Goal: Task Accomplishment & Management: Complete application form

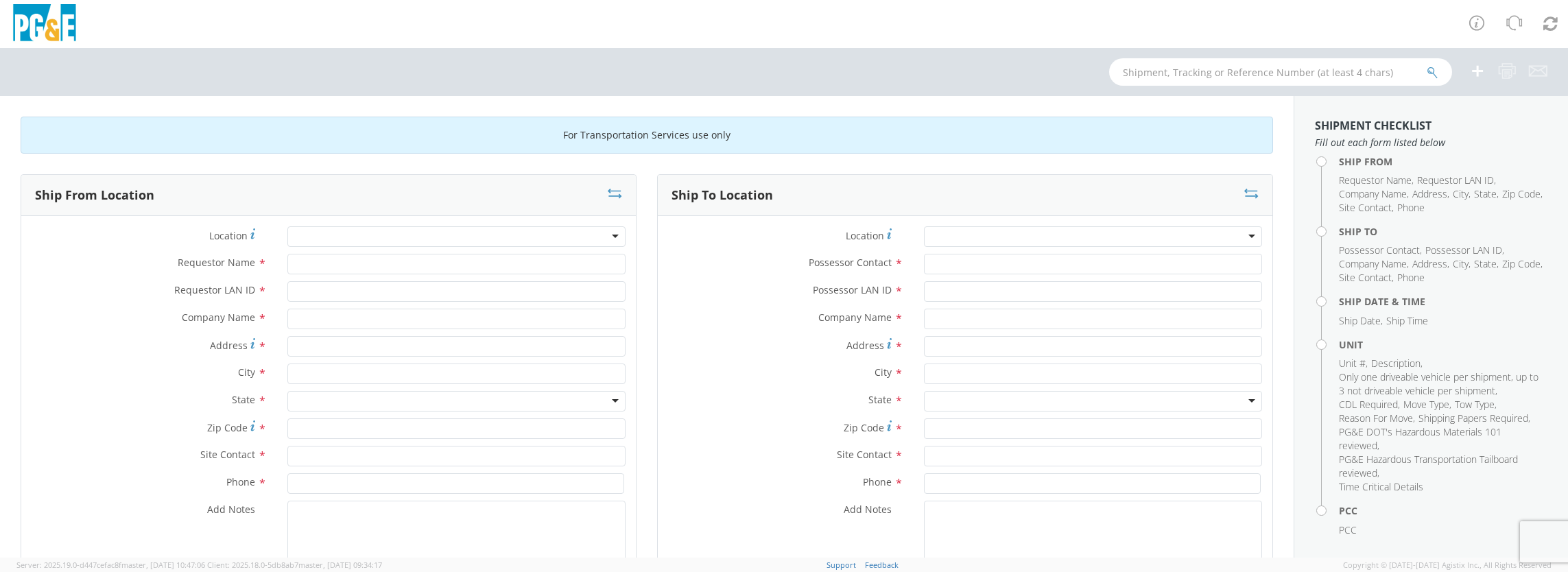
click at [591, 236] on div at bounding box center [456, 236] width 338 height 21
click at [611, 238] on div at bounding box center [456, 236] width 338 height 21
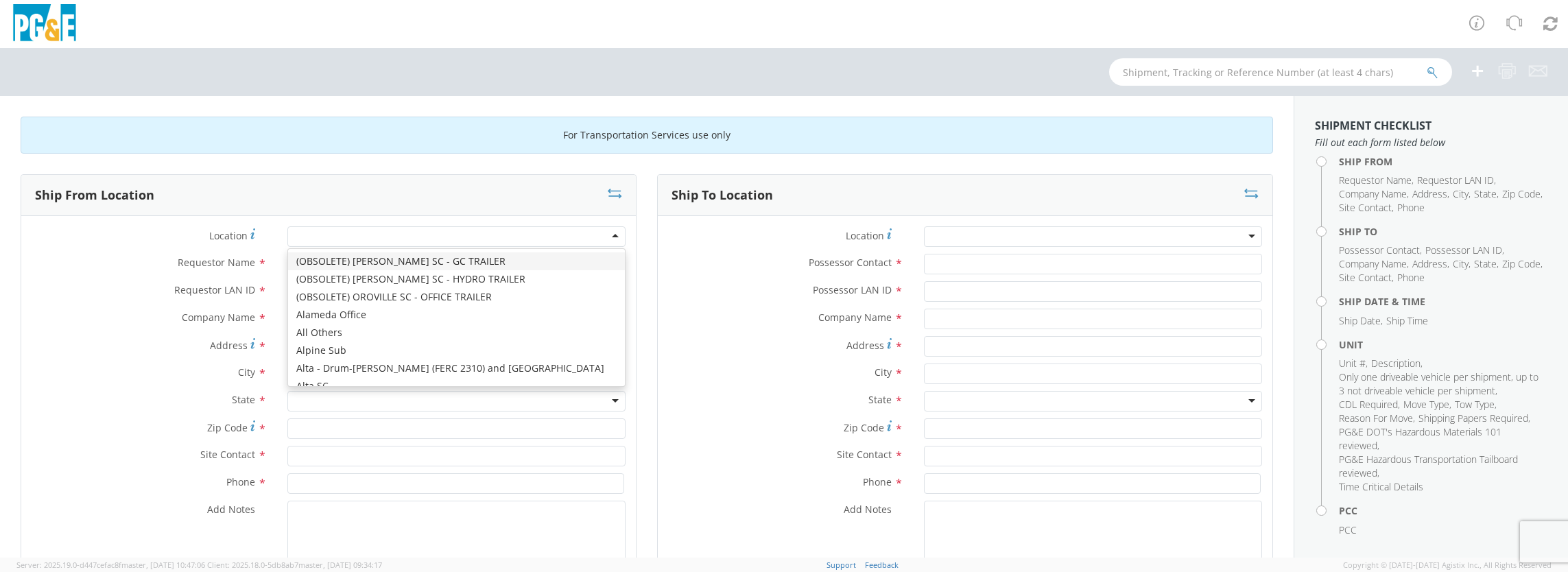
click at [611, 232] on div at bounding box center [456, 236] width 338 height 21
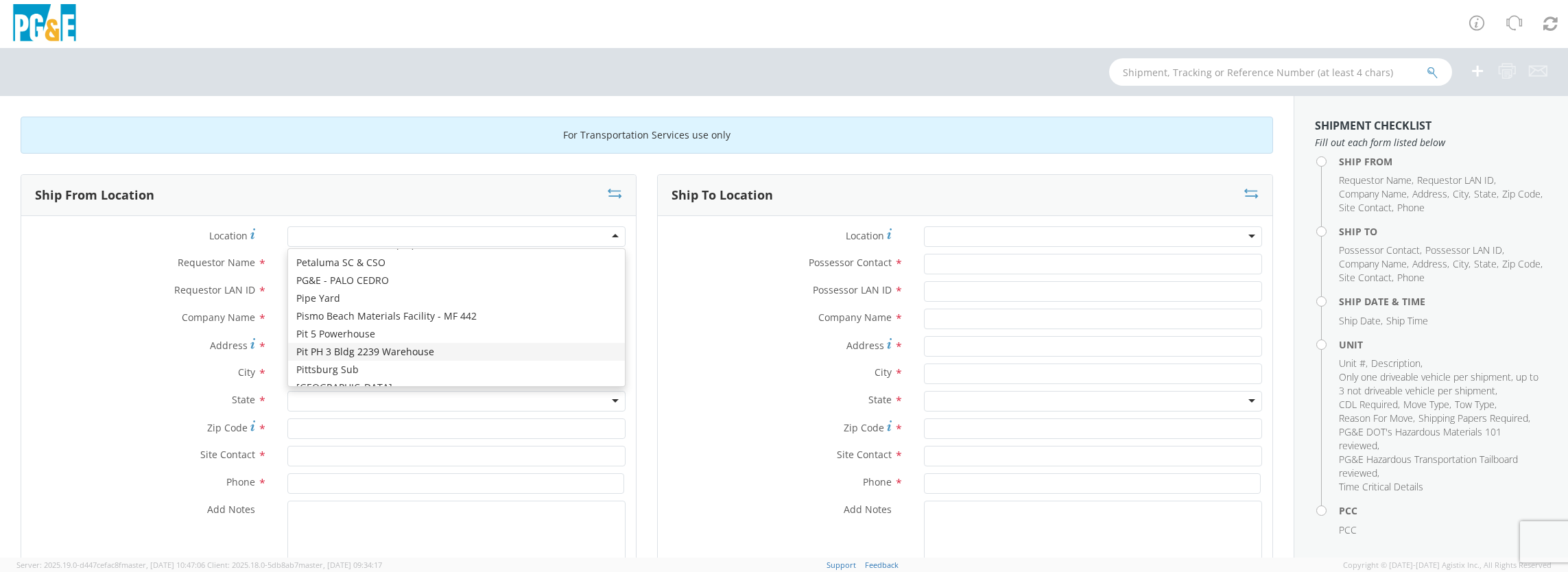
scroll to position [5489, 0]
type input "PG&E"
type input "[STREET_ADDRESS]"
type input "Petaluma"
type input "94952"
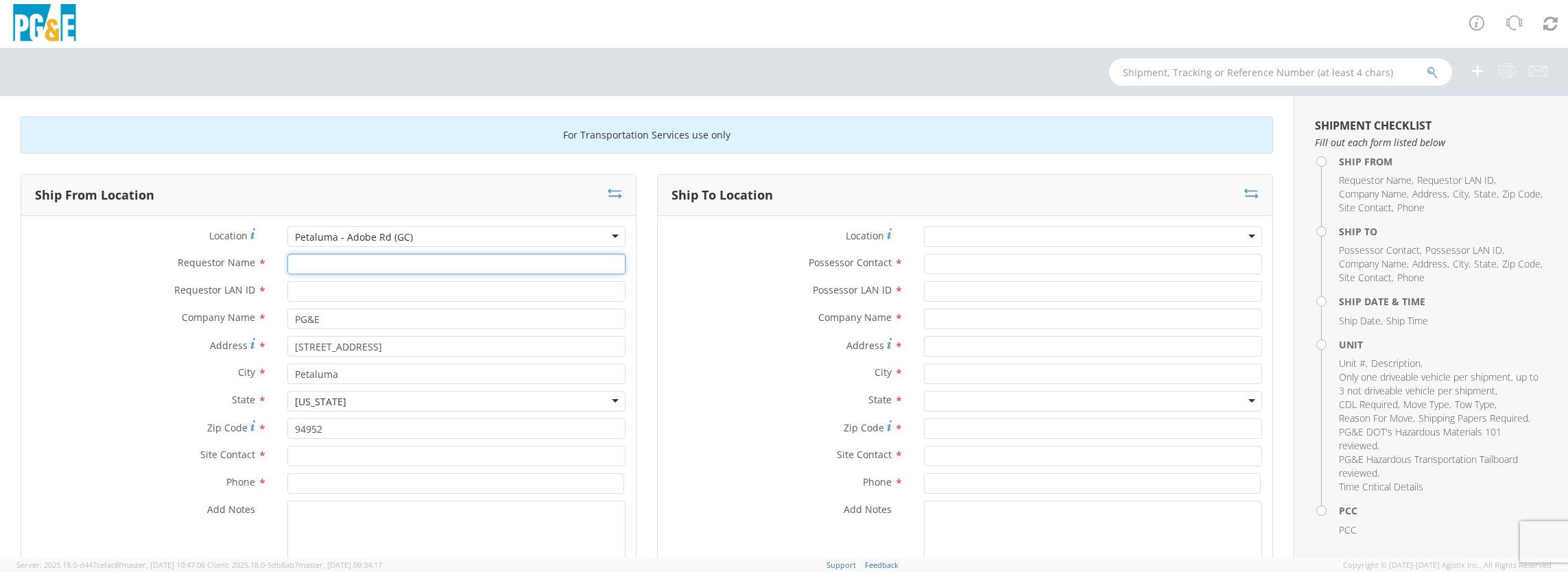
click at [401, 262] on input "Requestor Name *" at bounding box center [456, 264] width 338 height 21
type input "[PERSON_NAME]"
click at [396, 283] on input "Requestor LAN ID *" at bounding box center [456, 291] width 338 height 21
type input "rjtv"
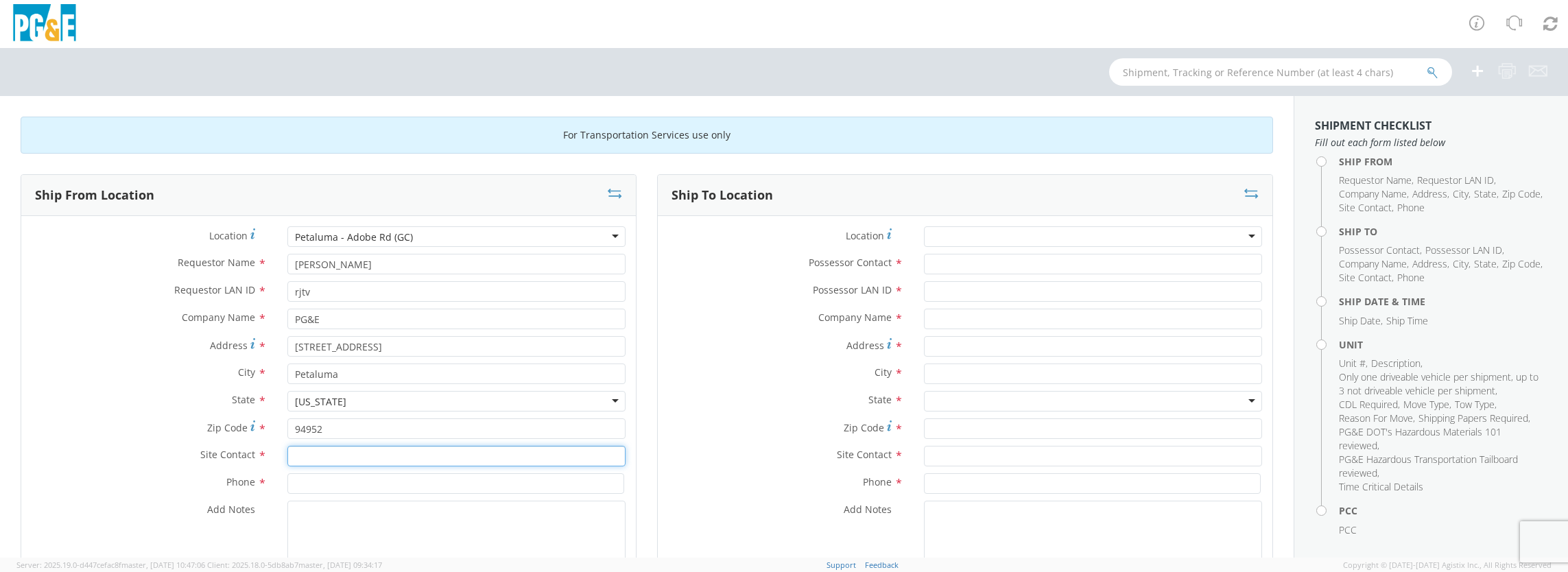
click at [365, 461] on input "text" at bounding box center [456, 456] width 338 height 21
type input "[PERSON_NAME]"
click at [385, 478] on input at bounding box center [456, 483] width 337 height 21
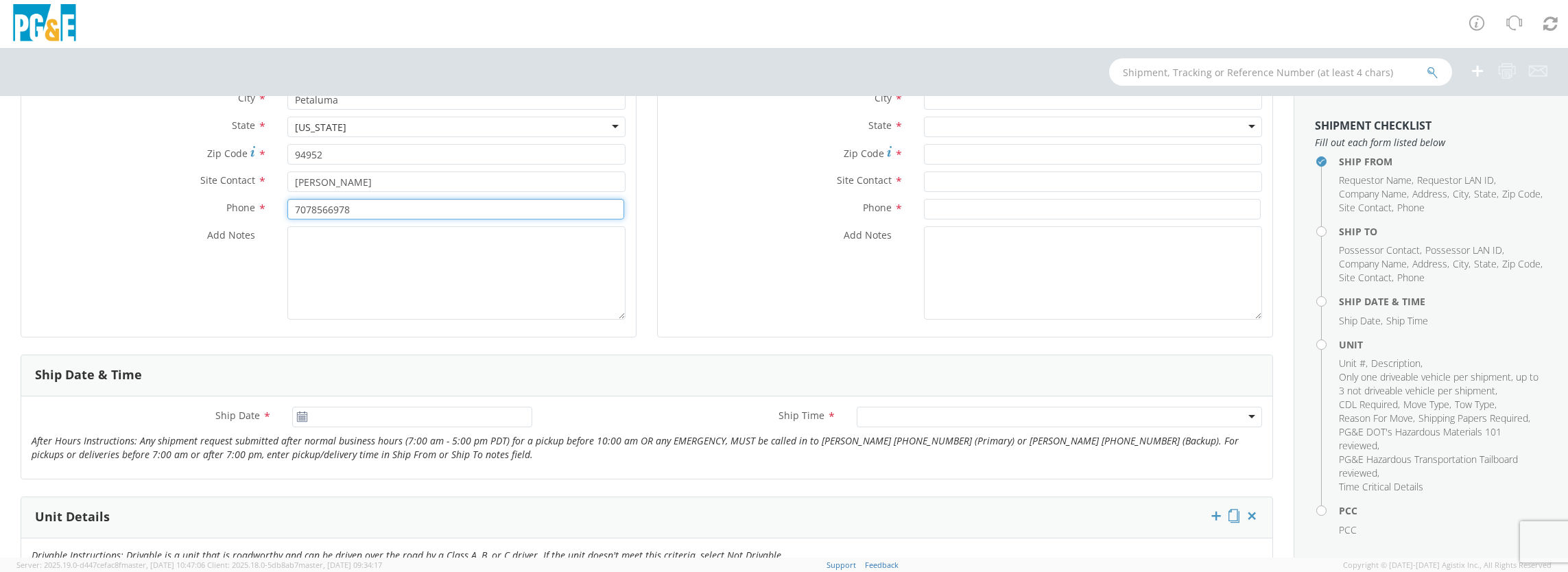
scroll to position [0, 0]
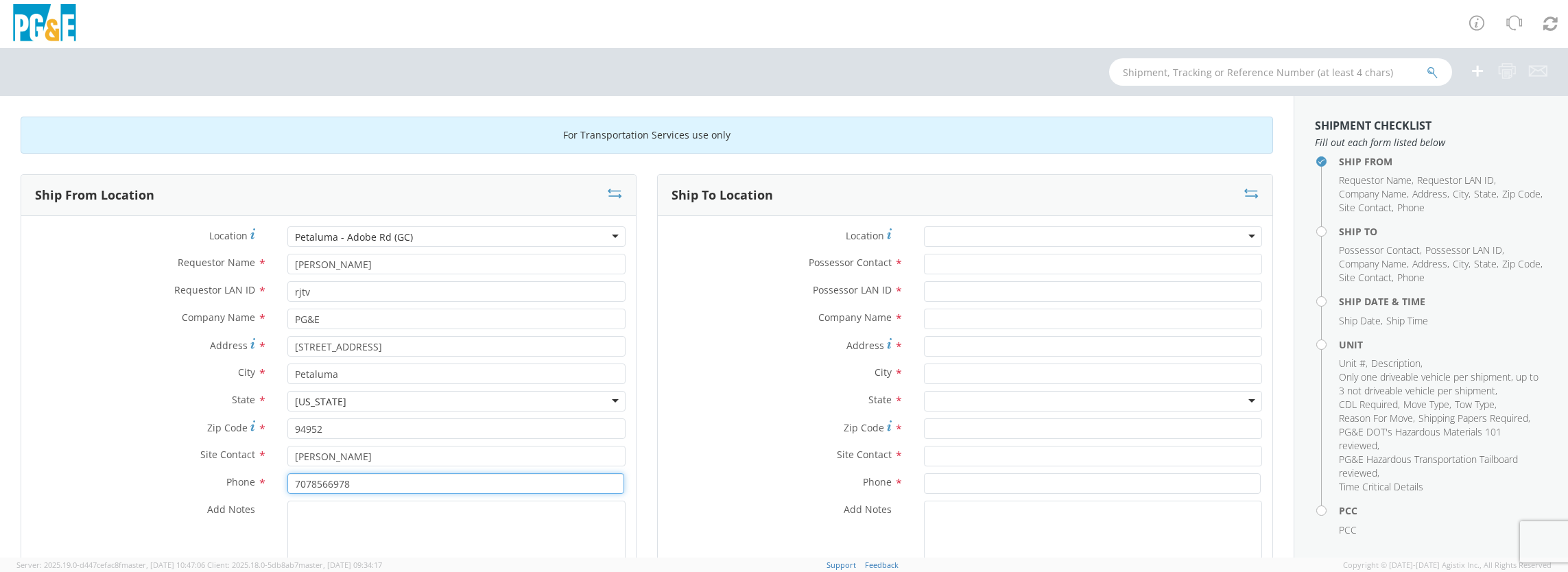
type input "7078566978"
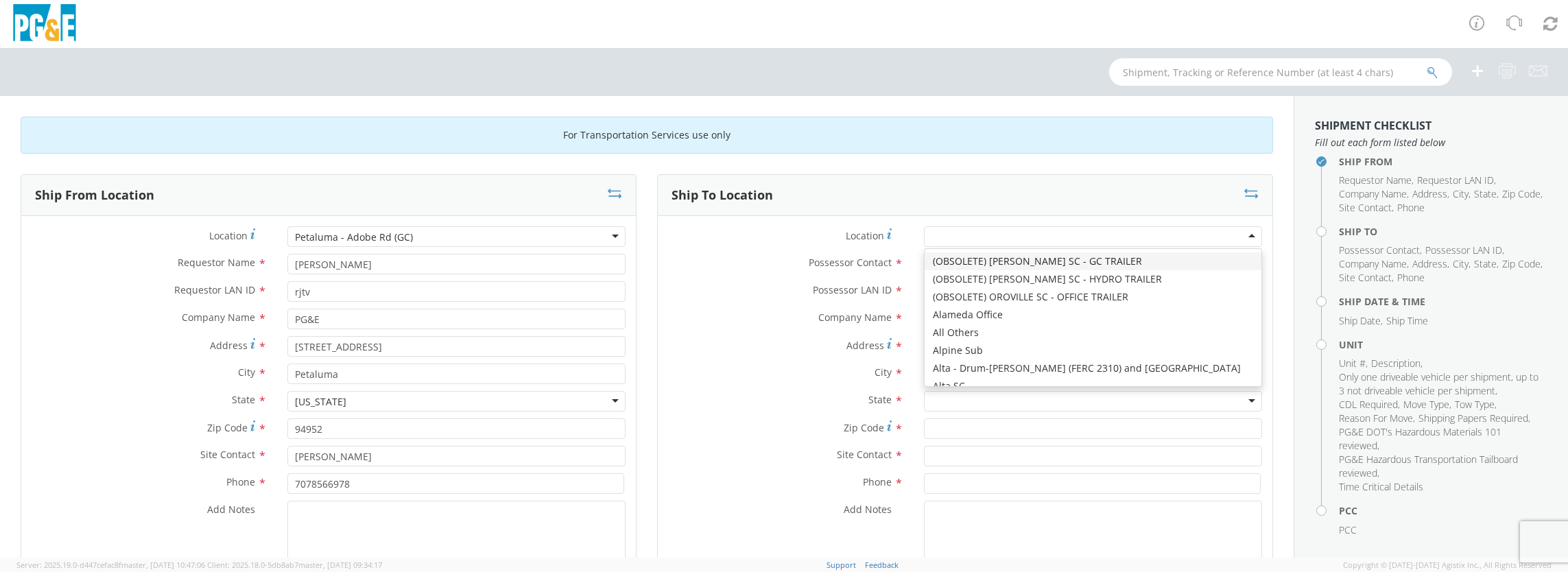
click at [1117, 228] on div at bounding box center [1093, 236] width 338 height 21
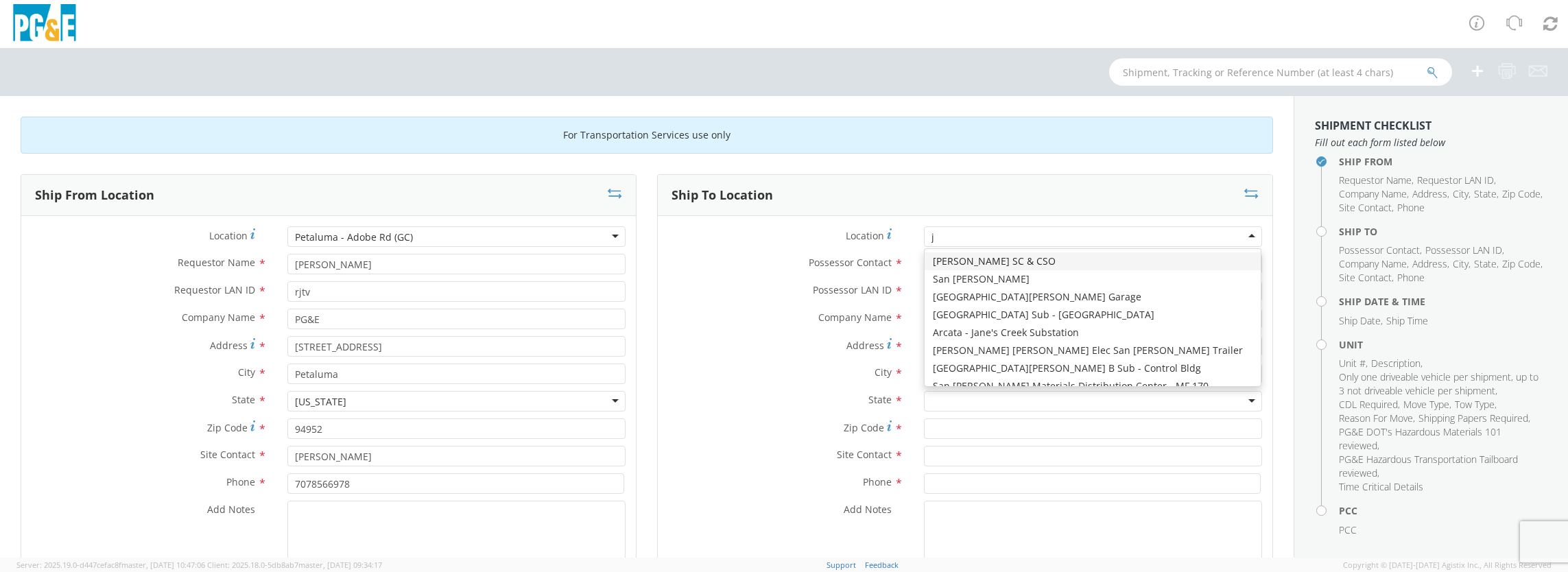
type input "jj"
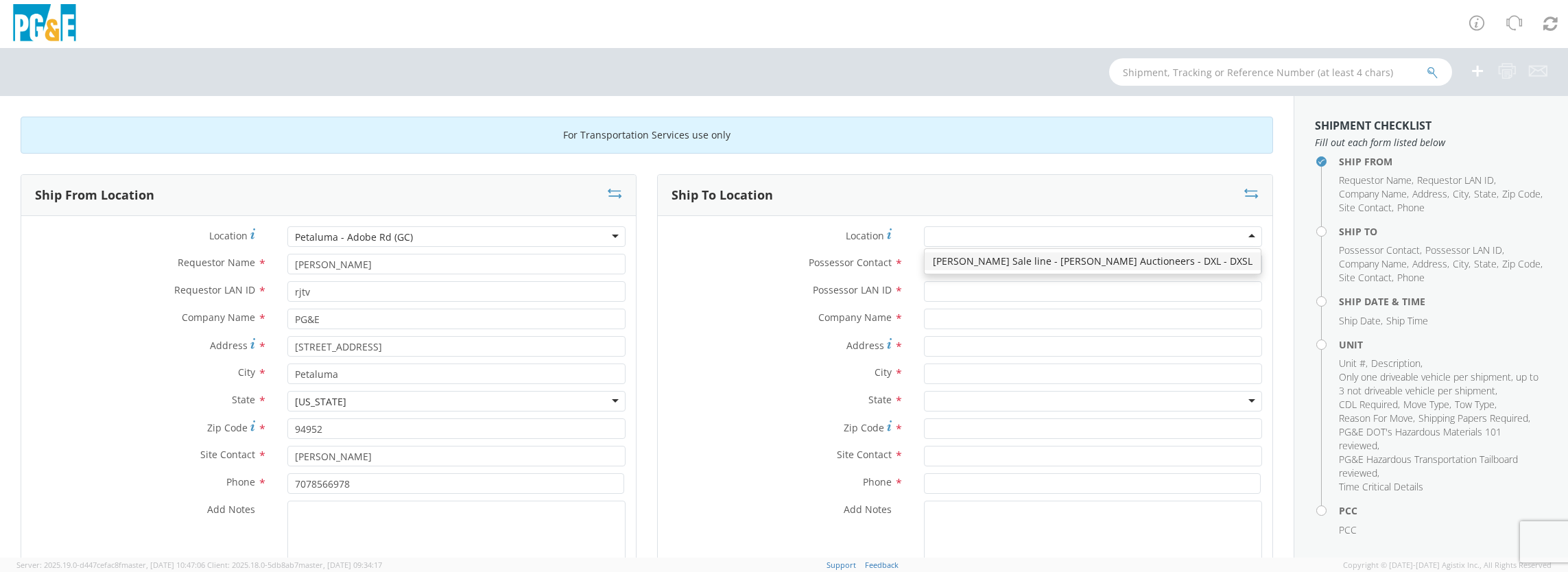
type input "PG&E"
type input "[STREET_ADDRESS][PERSON_NAME]"
type input "[PERSON_NAME]"
type input "95620"
type input "[PHONE_NUMBER]"
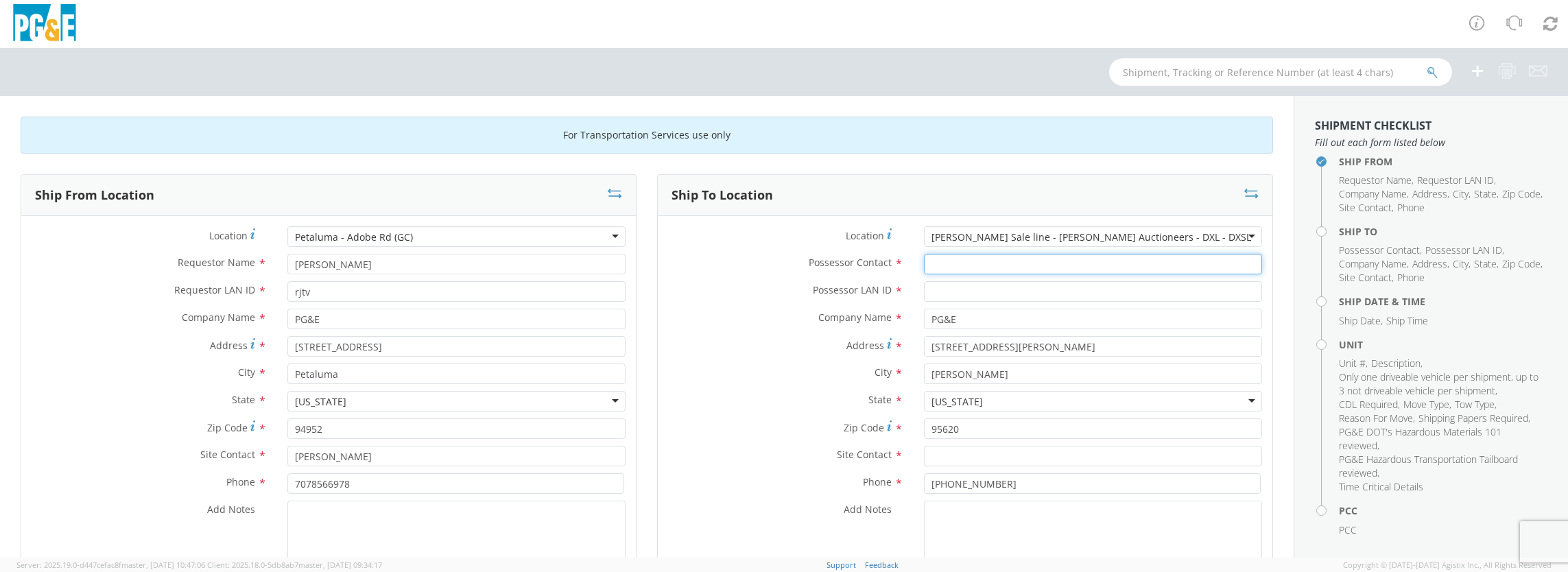
click at [962, 259] on input "Possessor Contact *" at bounding box center [1093, 264] width 338 height 21
type input "[PERSON_NAME]"
click at [930, 286] on input "Possessor LAN ID *" at bounding box center [1093, 291] width 338 height 21
type input "rjtv"
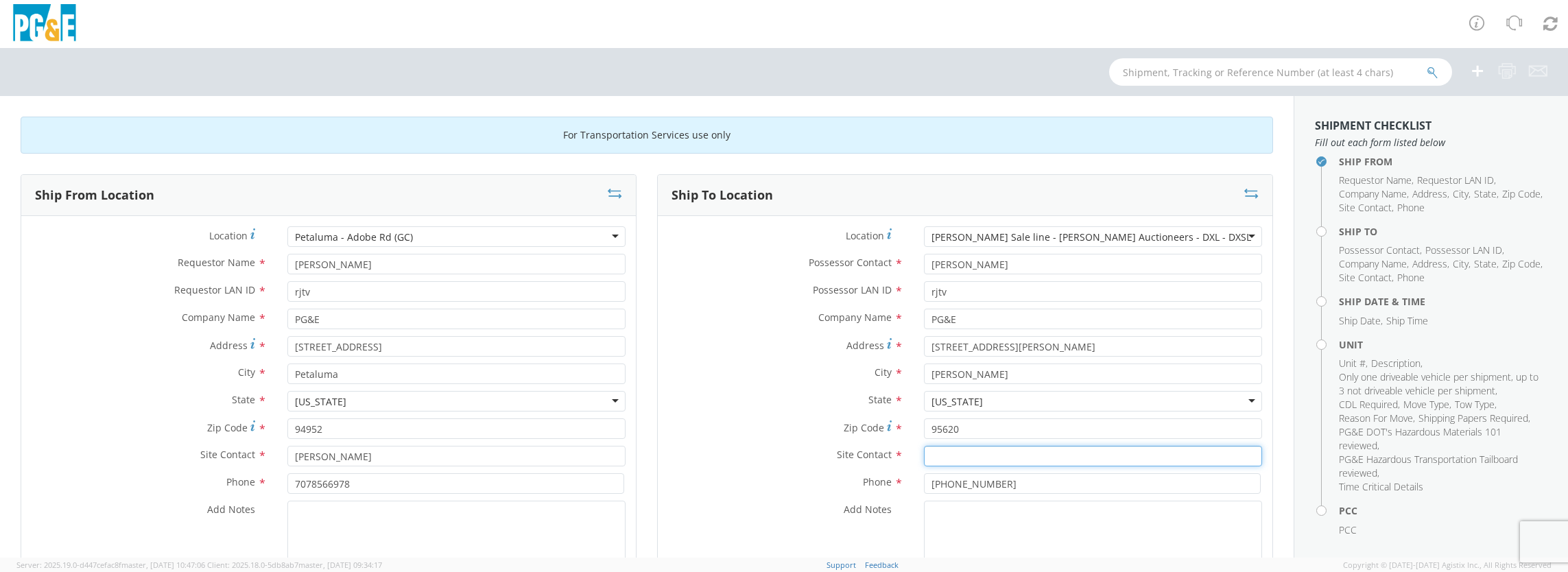
click at [956, 451] on input "text" at bounding box center [1093, 456] width 338 height 21
type input "[PERSON_NAME]"
drag, startPoint x: 1002, startPoint y: 484, endPoint x: 818, endPoint y: 484, distance: 184.0
click at [818, 484] on div "Phone * [PHONE_NUMBER]" at bounding box center [965, 483] width 615 height 21
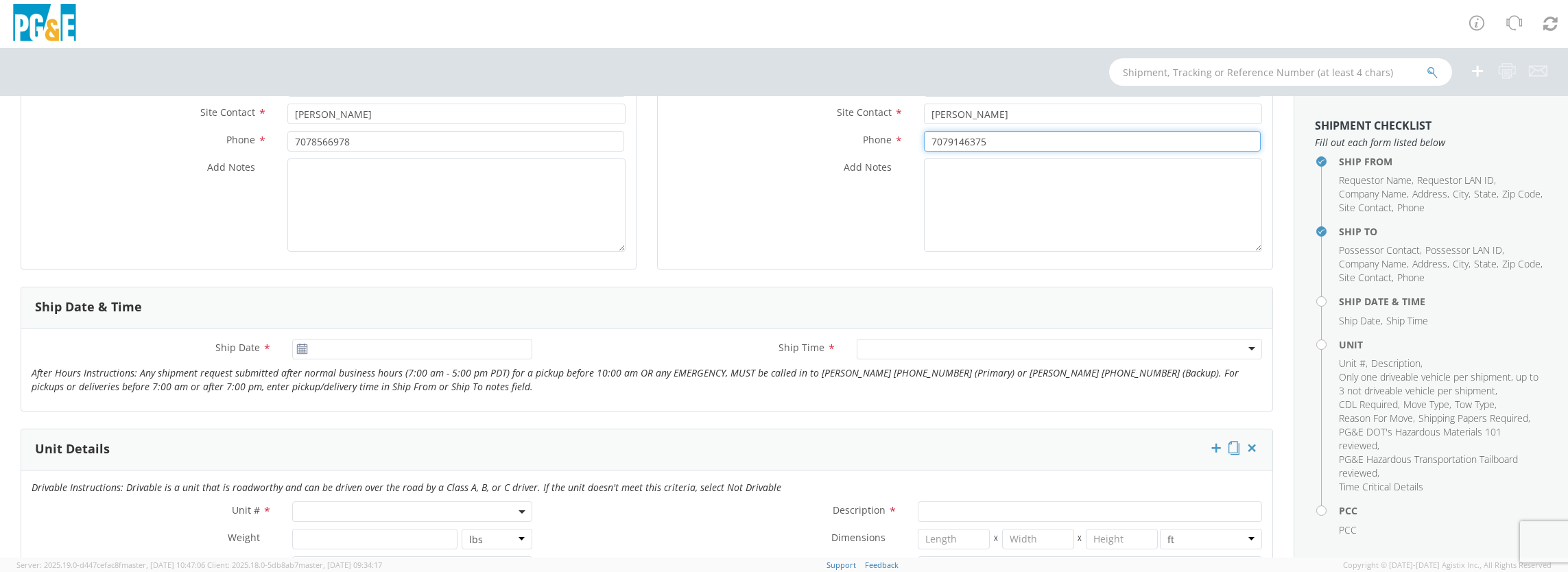
scroll to position [343, 0]
type input "7079146375"
click at [302, 345] on icon at bounding box center [302, 349] width 11 height 11
click at [498, 346] on input "[DATE]" at bounding box center [412, 348] width 240 height 21
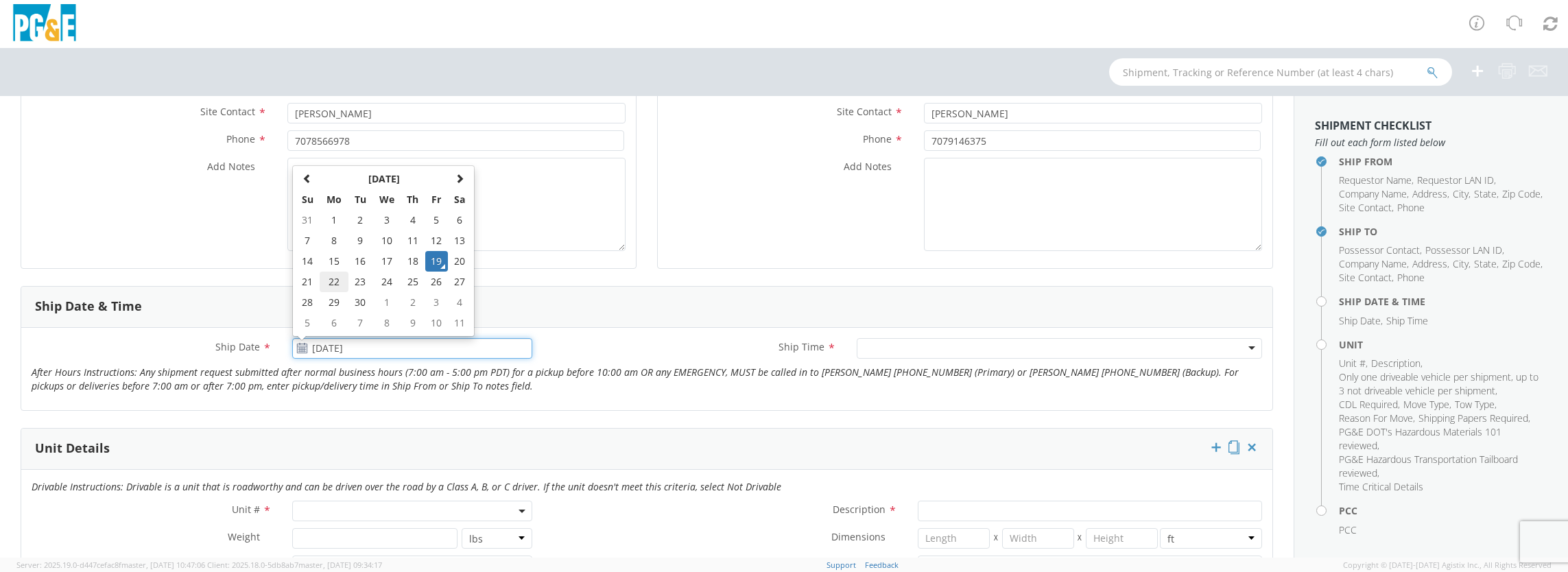
click at [333, 276] on td "22" at bounding box center [334, 281] width 29 height 21
type input "[DATE]"
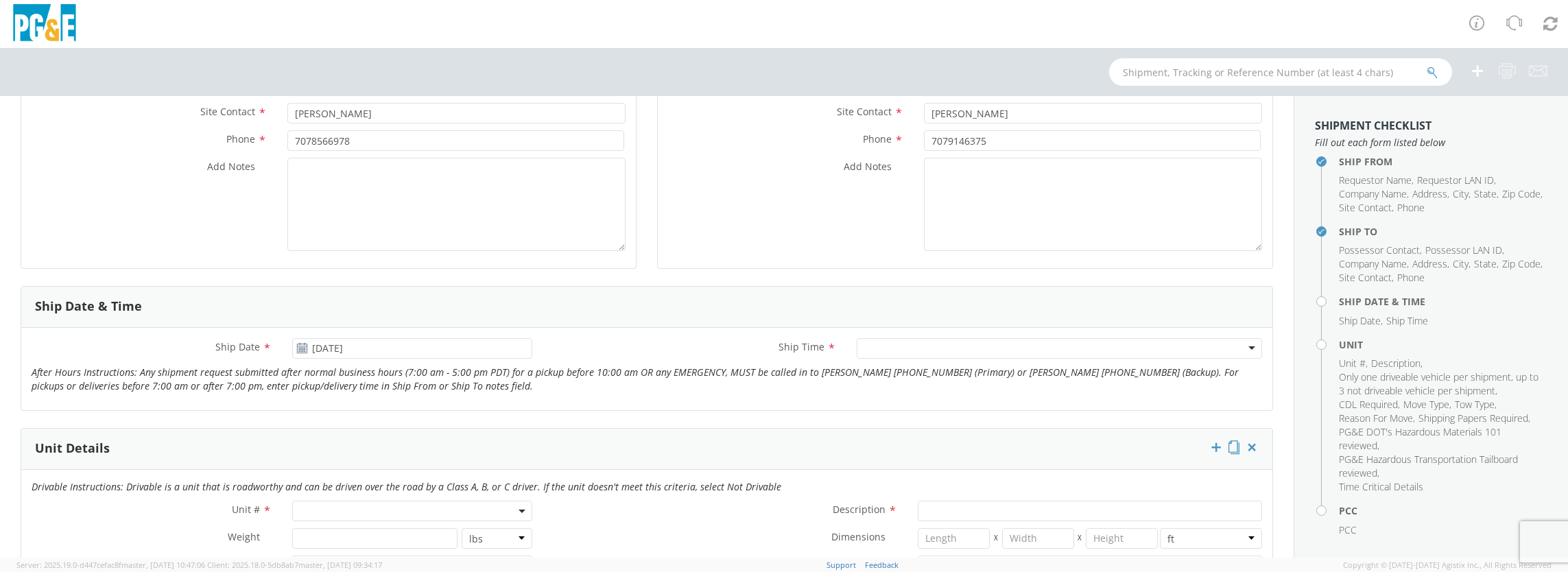
click at [1038, 342] on div at bounding box center [1060, 348] width 405 height 21
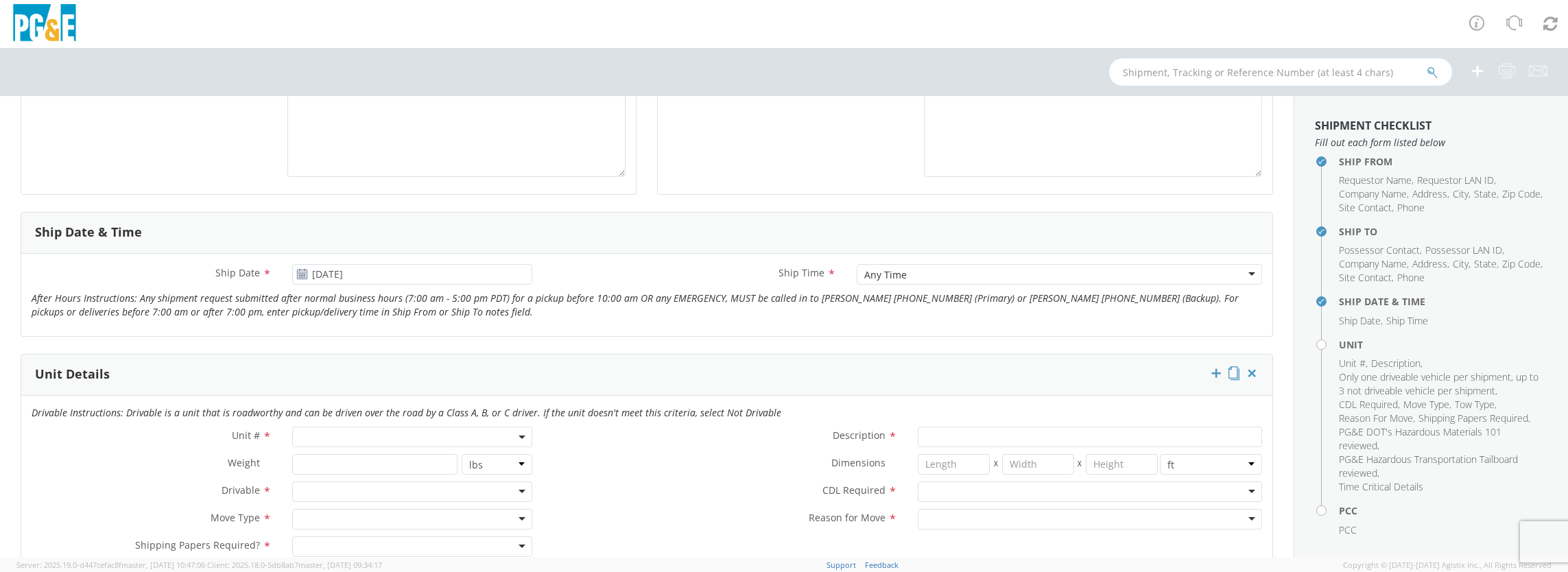
scroll to position [480, 0]
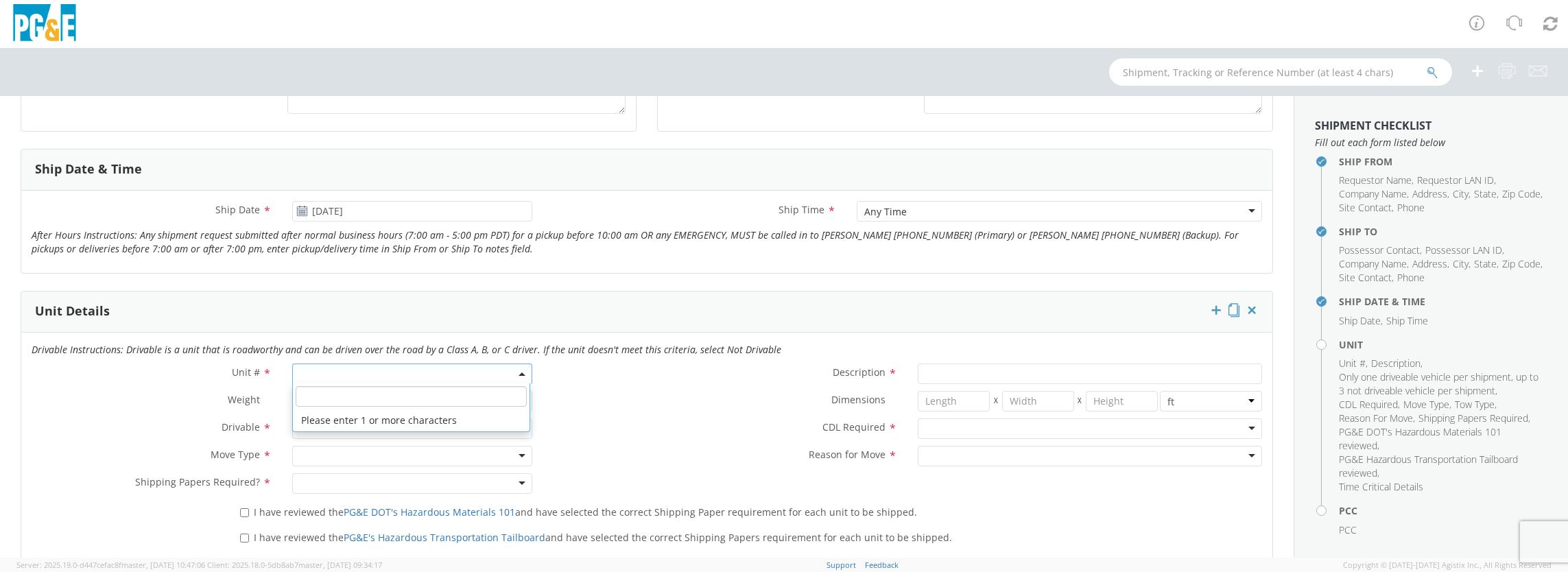
click at [444, 372] on span at bounding box center [412, 374] width 240 height 21
click at [410, 387] on input "search" at bounding box center [411, 396] width 231 height 21
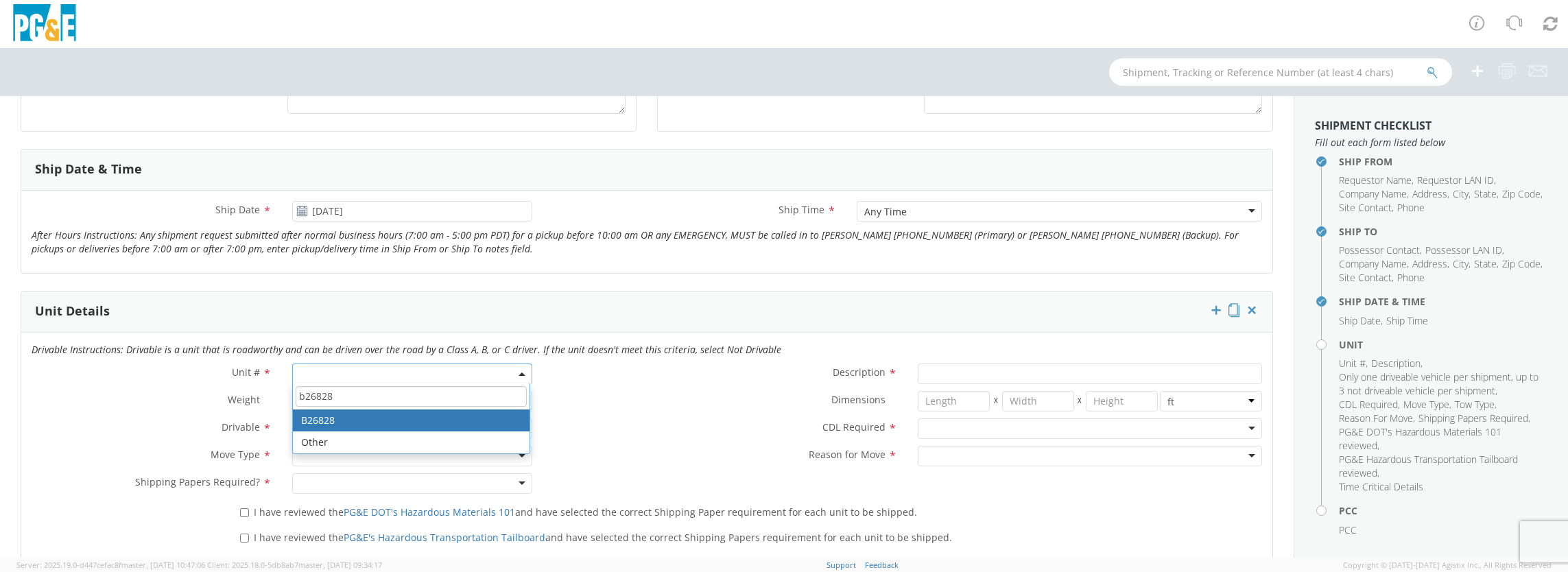
type input "b26828"
type input "TRUCK; DUMP 10YD 6X4"
type input "56000"
select select "B26828"
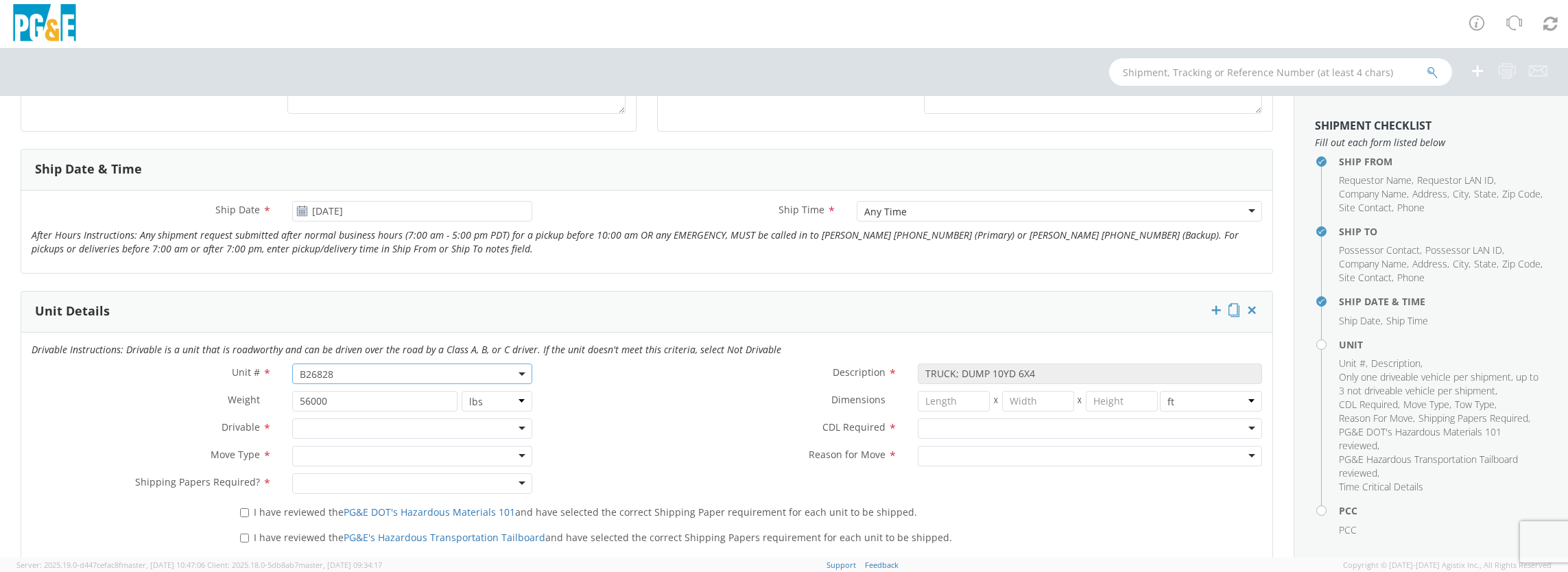
click at [432, 418] on div at bounding box center [412, 428] width 240 height 21
click at [392, 451] on div at bounding box center [412, 456] width 240 height 21
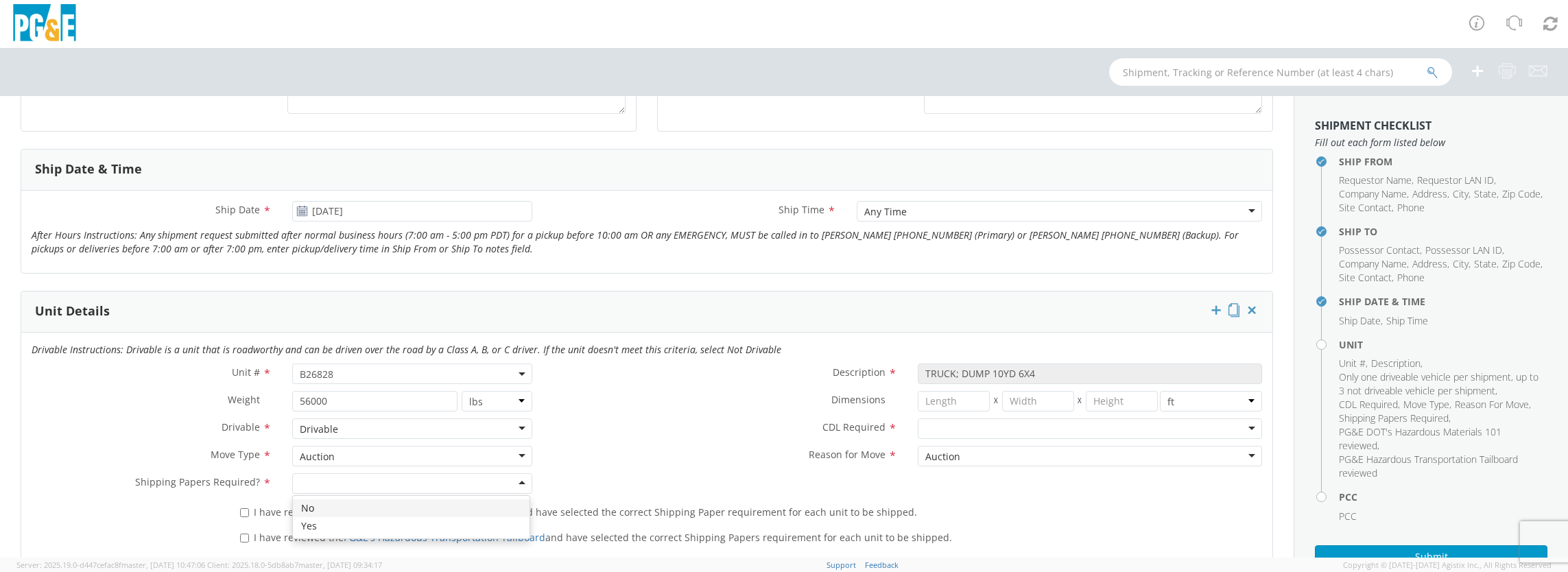
click at [385, 477] on div at bounding box center [412, 483] width 240 height 21
click at [991, 431] on div at bounding box center [1090, 428] width 344 height 21
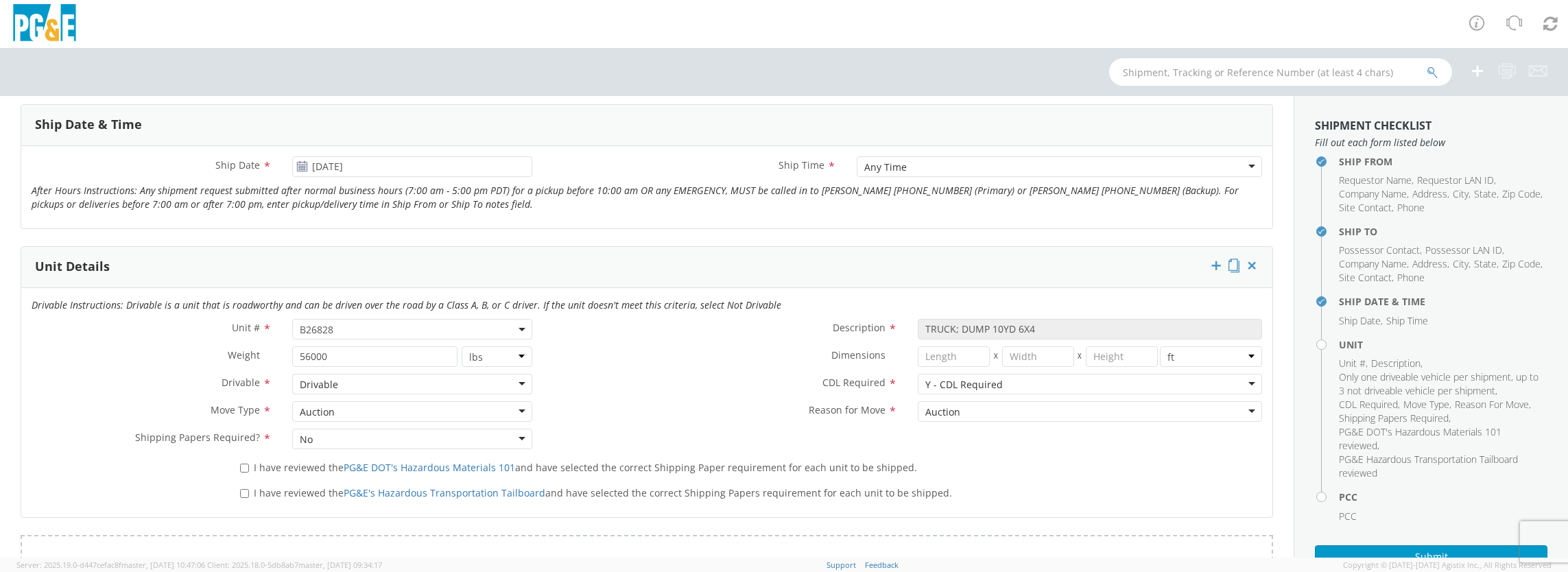
scroll to position [618, 0]
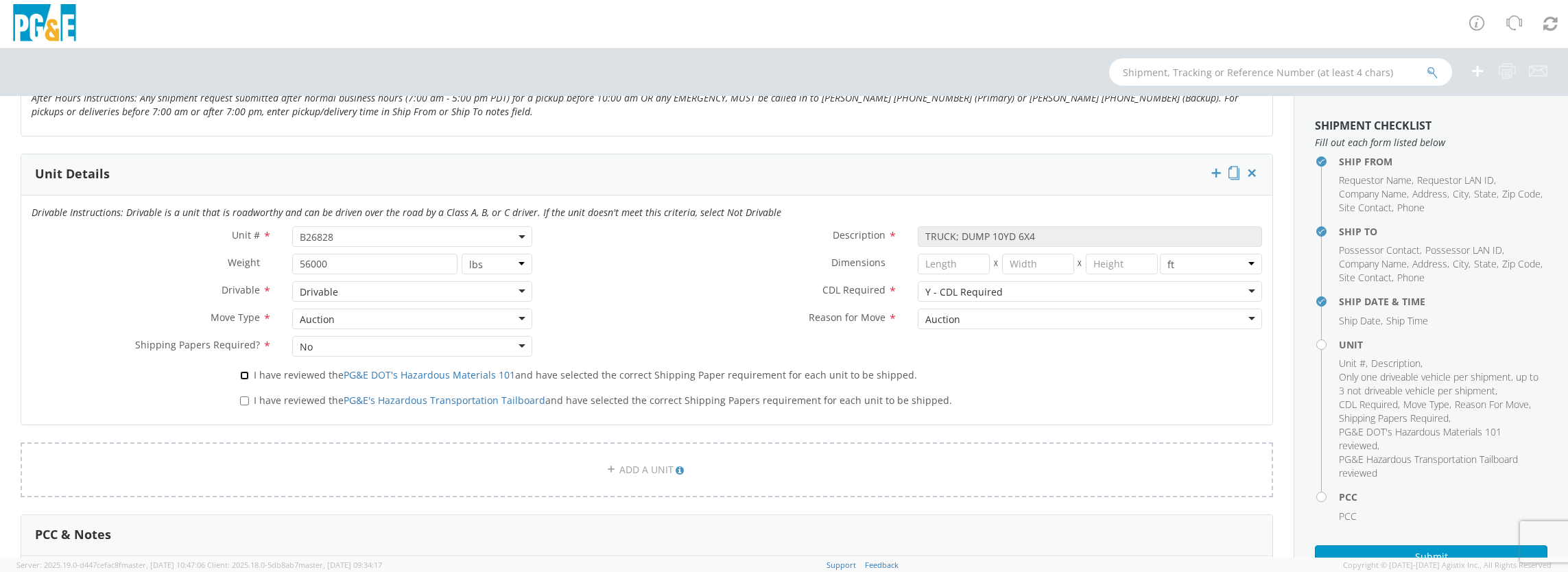
click at [244, 372] on input "I have reviewed the PG&E DOT's Hazardous Materials 101 and have selected the co…" at bounding box center [245, 375] width 9 height 9
checkbox input "true"
click at [242, 397] on input "I have reviewed the PG&E's Hazardous Transportation Tailboard and have selected…" at bounding box center [245, 401] width 9 height 9
checkbox input "true"
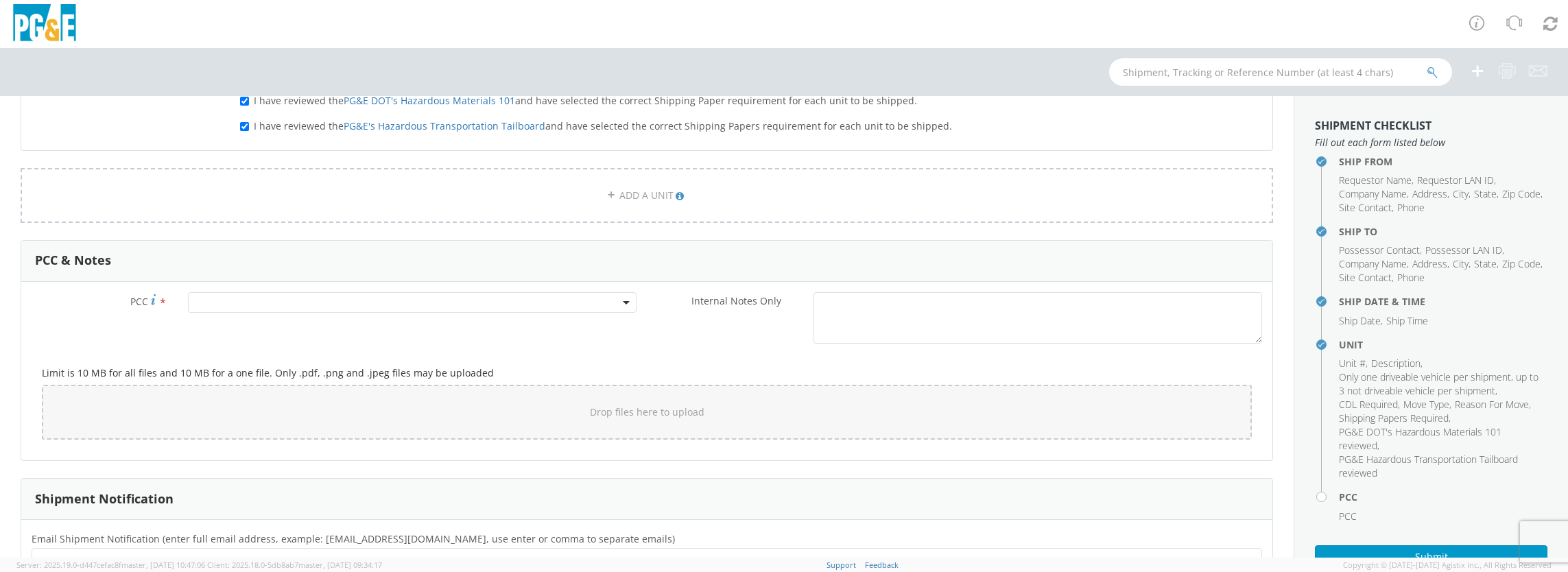
click at [257, 303] on span at bounding box center [412, 302] width 449 height 21
click at [376, 320] on input "number" at bounding box center [410, 325] width 438 height 21
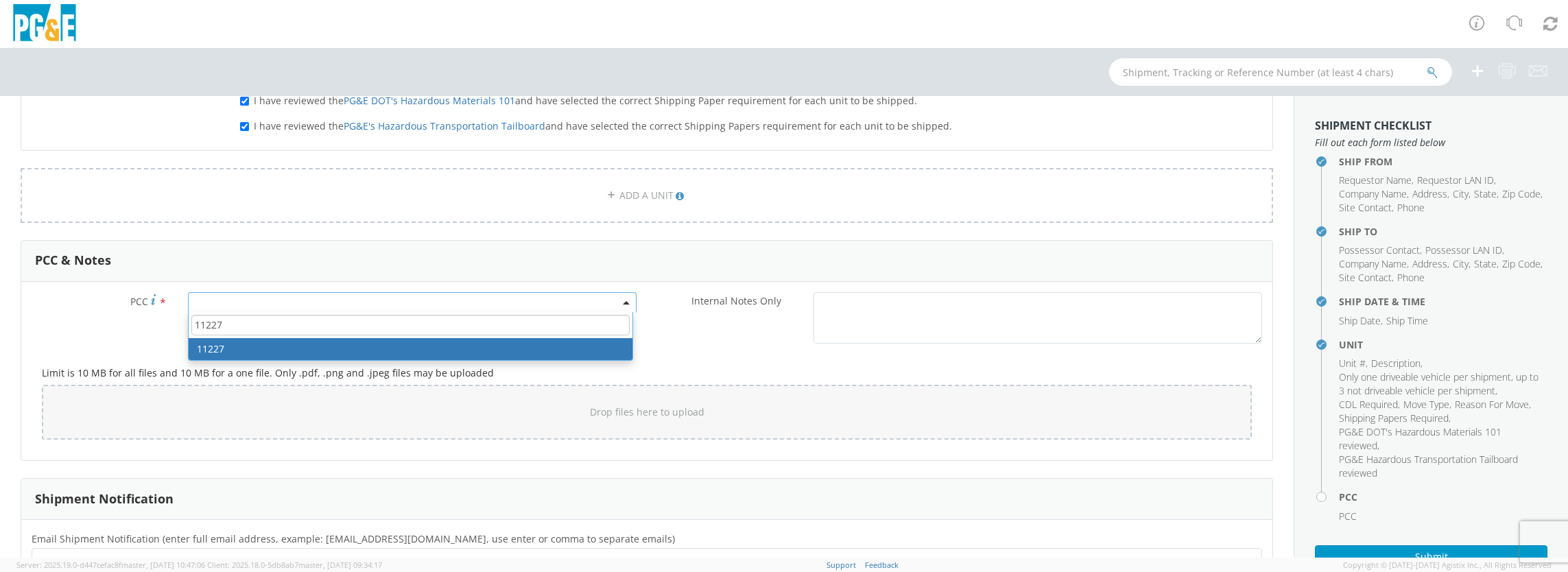
type input "11227"
select select "11227"
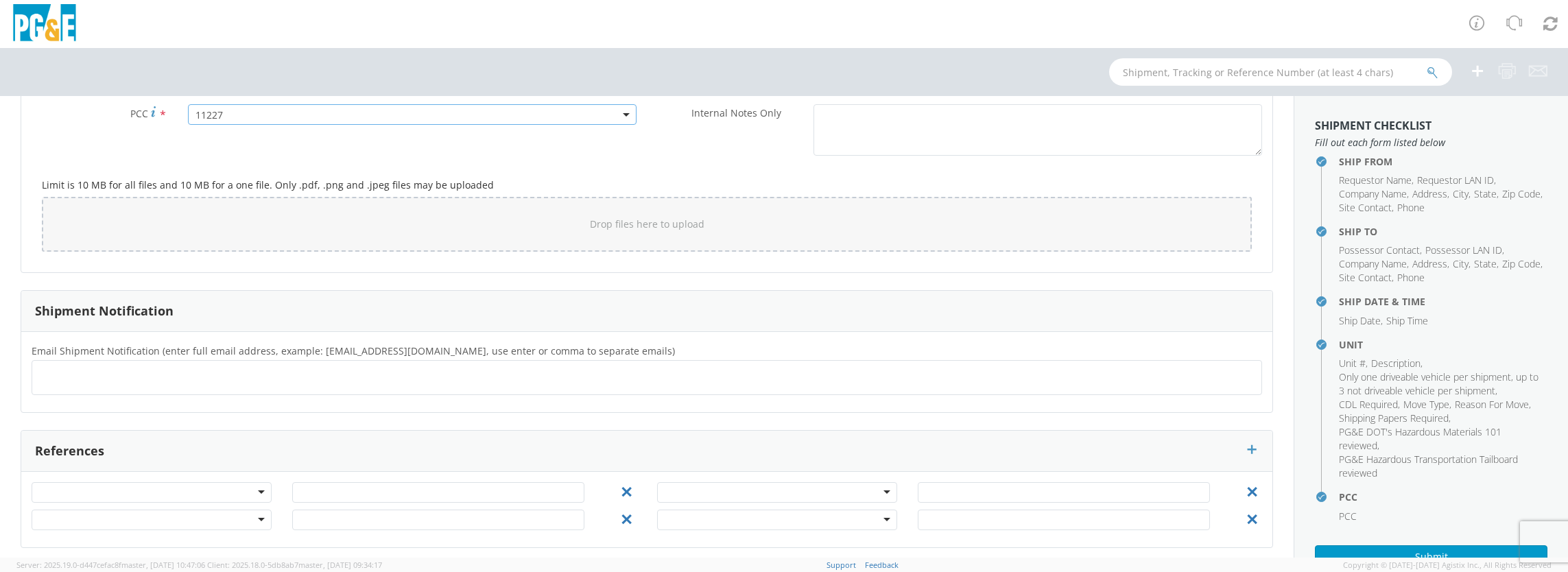
scroll to position [1083, 0]
click at [151, 364] on ul at bounding box center [647, 375] width 1219 height 23
type input "[EMAIL_ADDRESS][DOMAIN_NAME]"
click at [299, 373] on ul "[EMAIL_ADDRESS][DOMAIN_NAME] × [EMAIL_ADDRESS][DOMAIN_NAME] ×" at bounding box center [647, 375] width 1219 height 24
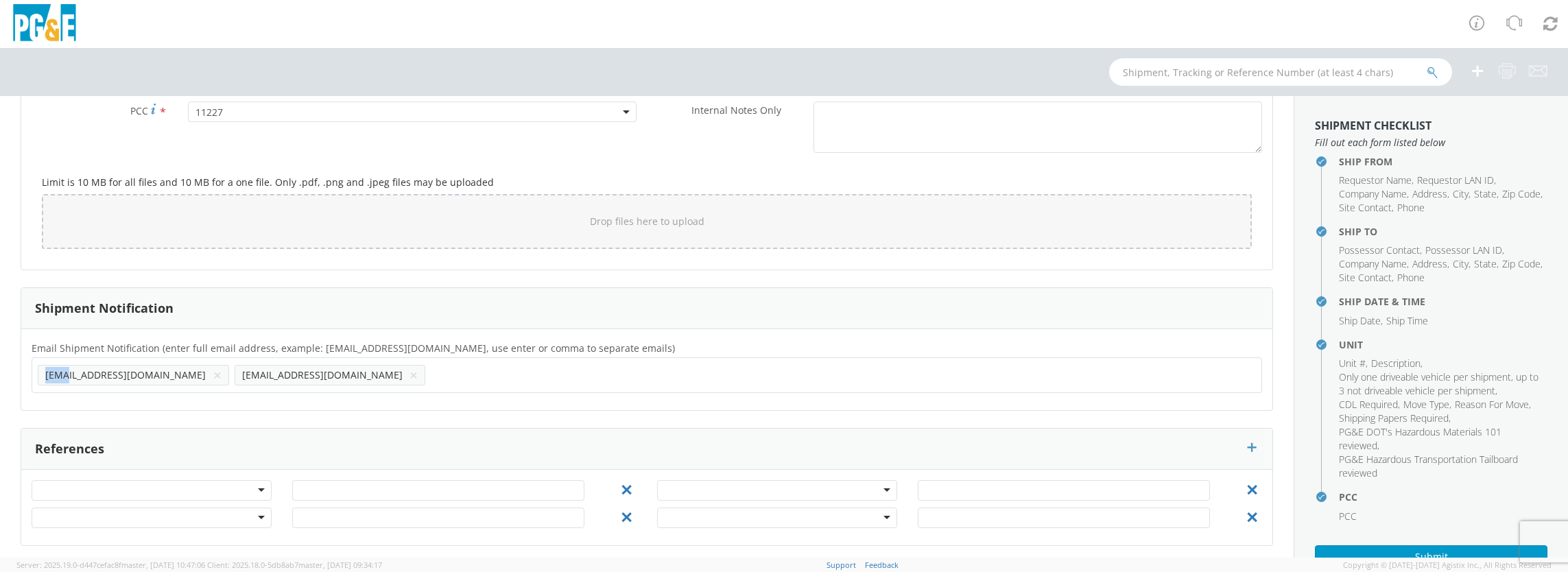
click at [299, 373] on ul "[EMAIL_ADDRESS][DOMAIN_NAME] × [EMAIL_ADDRESS][DOMAIN_NAME] ×" at bounding box center [647, 375] width 1219 height 24
type input "[EMAIL_ADDRESS][DOMAIN_NAME]"
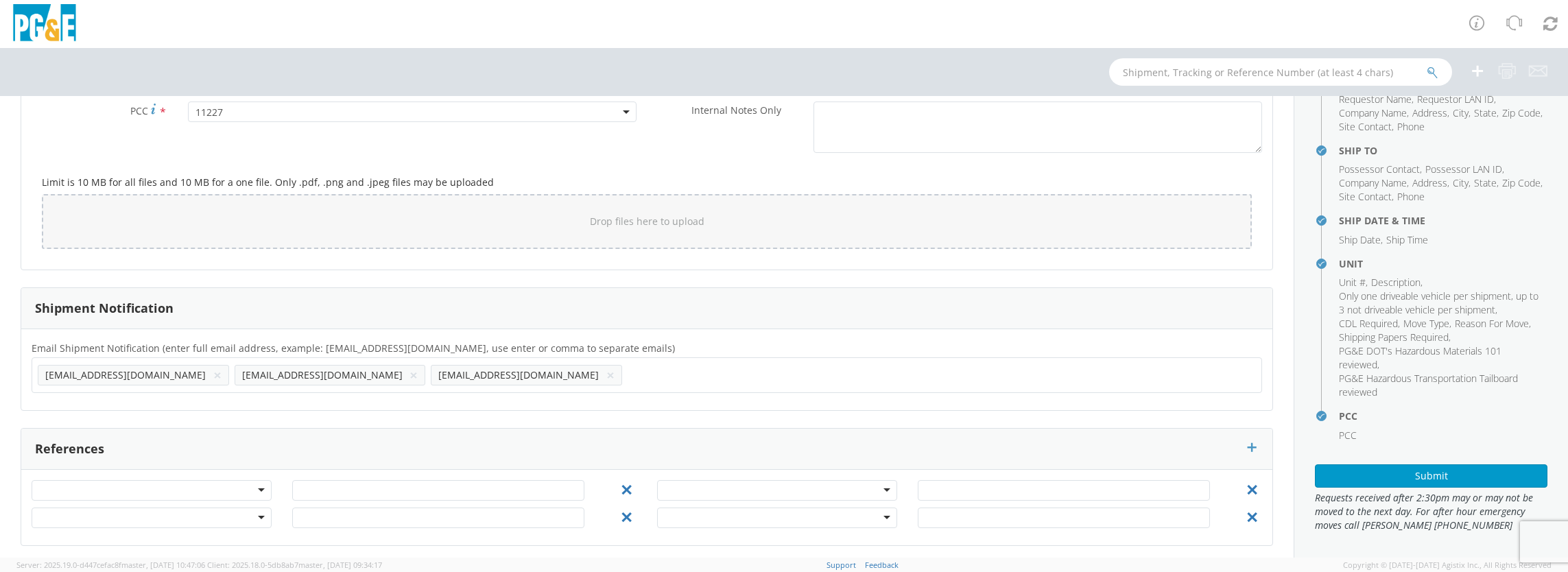
scroll to position [82, 0]
click at [1411, 468] on button "Submit" at bounding box center [1431, 476] width 232 height 24
